Goal: Information Seeking & Learning: Check status

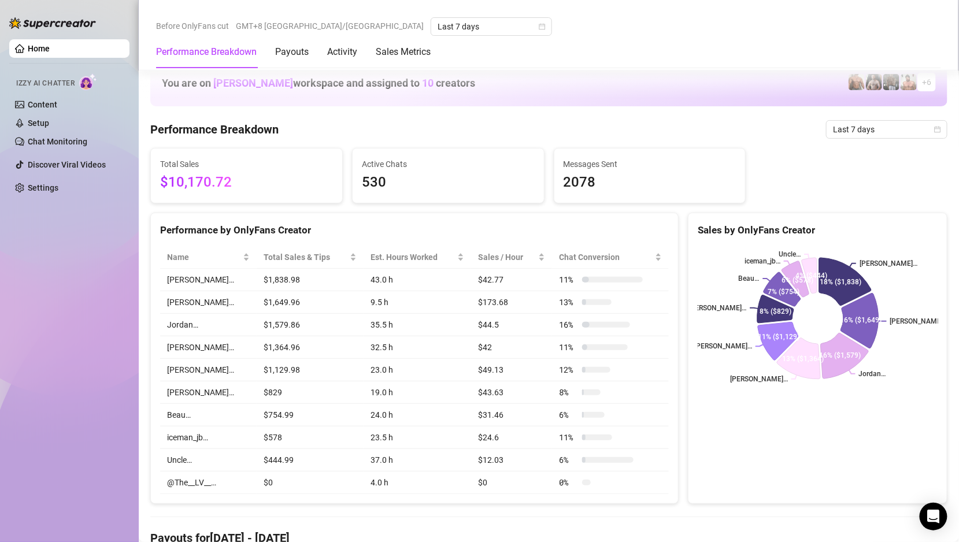
scroll to position [632, 0]
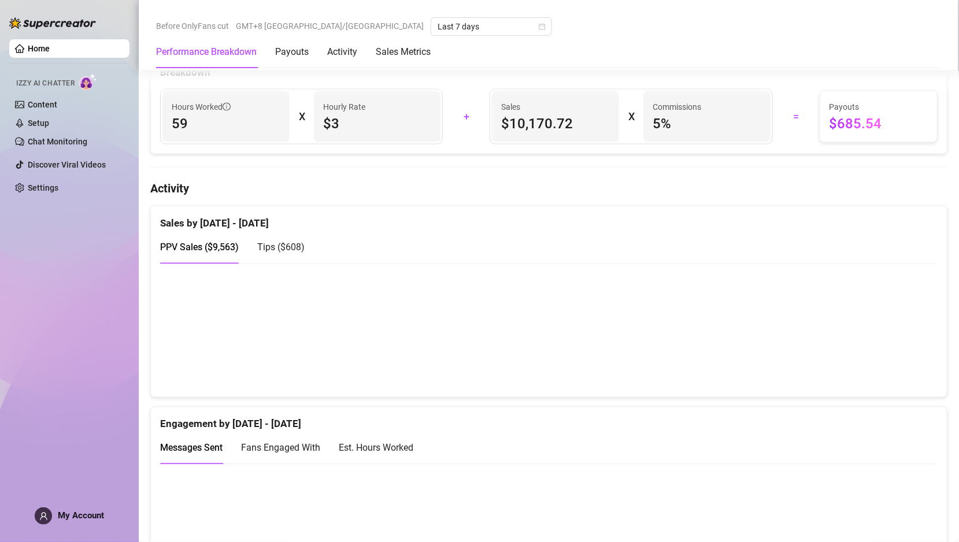
scroll to position [590, 0]
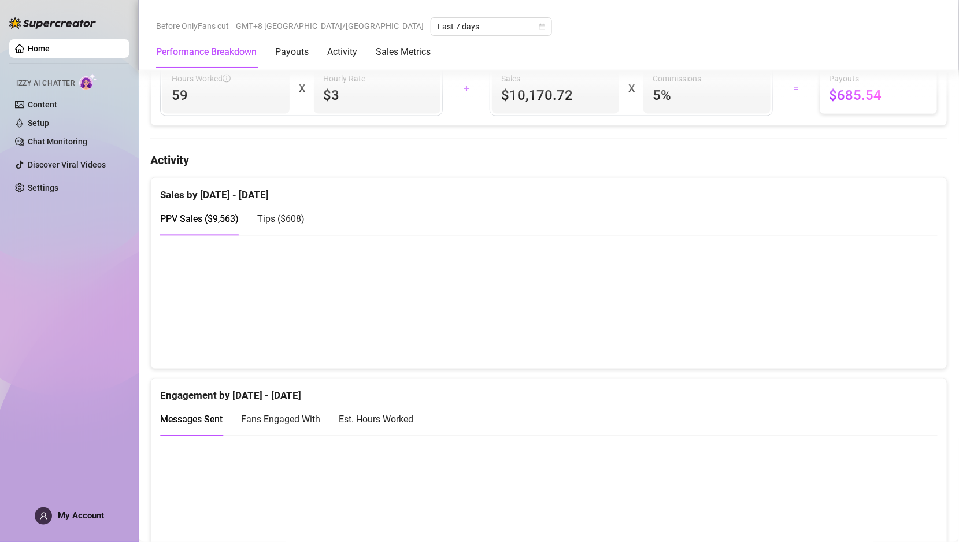
click at [269, 225] on div "Tips ( $608 )" at bounding box center [280, 219] width 47 height 33
click at [221, 232] on div "PPV Sales ( $9,563 )" at bounding box center [199, 219] width 79 height 33
click at [291, 203] on div "Tips ( $608 )" at bounding box center [280, 219] width 47 height 33
click at [198, 223] on div "PPV Sales ( $9,563 )" at bounding box center [199, 219] width 79 height 14
